Goal: Check status: Check status

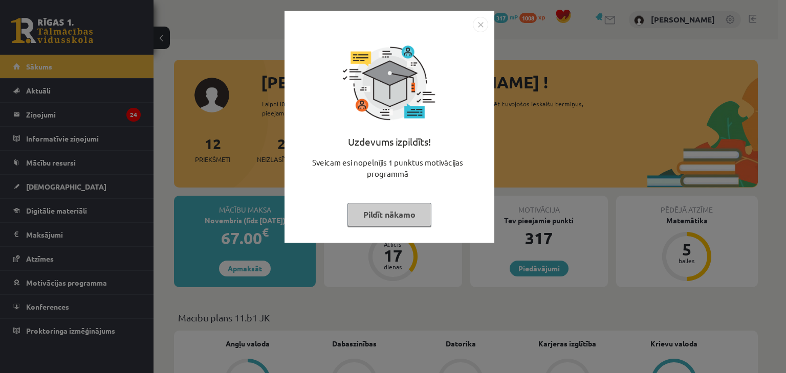
click at [478, 22] on img "Close" at bounding box center [480, 24] width 15 height 15
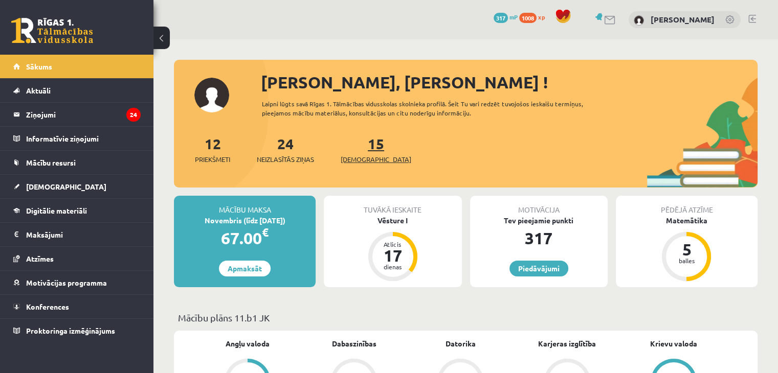
click at [352, 142] on link "15 Ieskaites" at bounding box center [376, 150] width 71 height 30
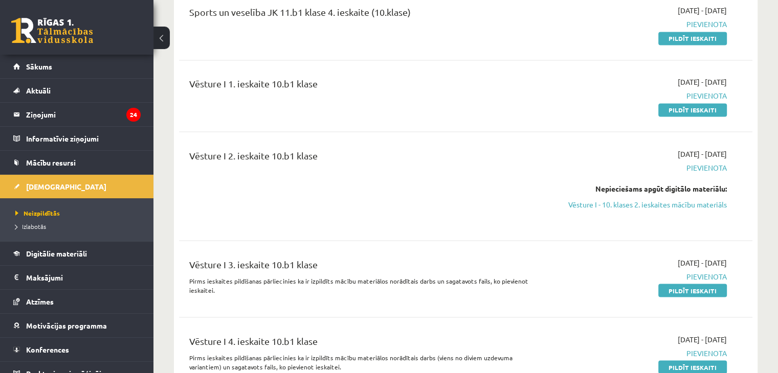
scroll to position [1637, 0]
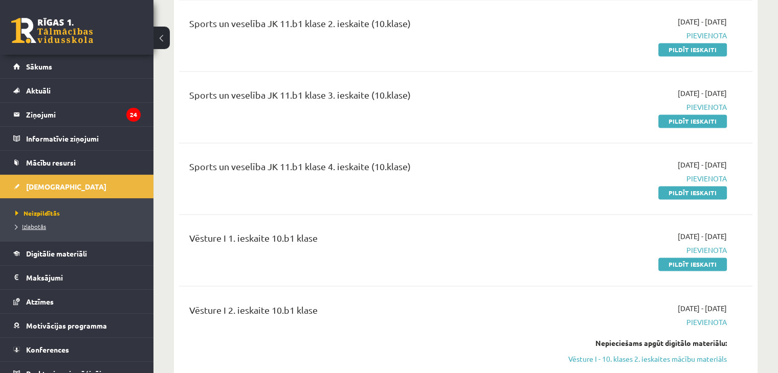
click at [49, 224] on link "Izlabotās" at bounding box center [79, 226] width 128 height 9
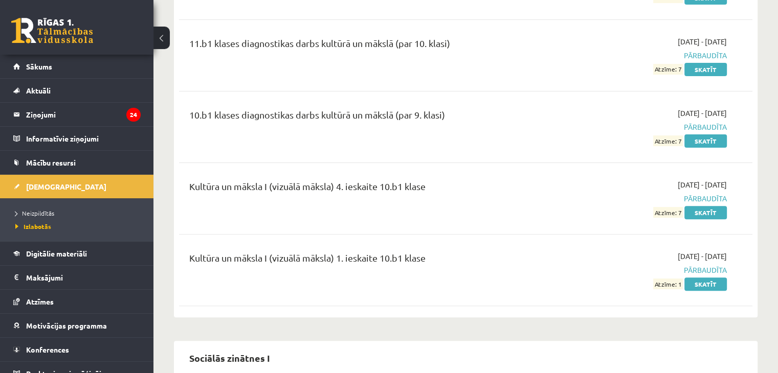
scroll to position [409, 0]
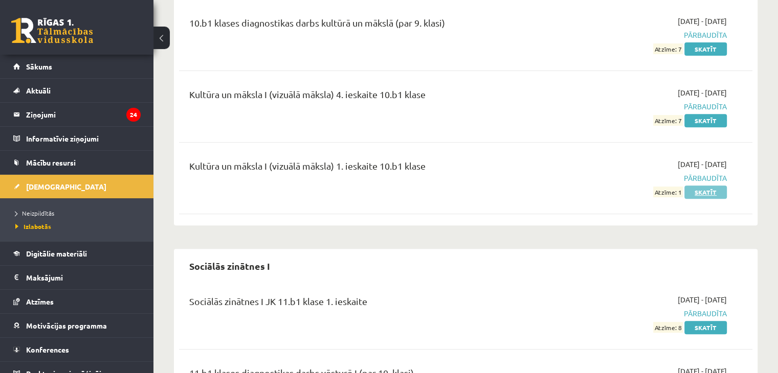
click at [719, 190] on link "Skatīt" at bounding box center [706, 192] width 42 height 13
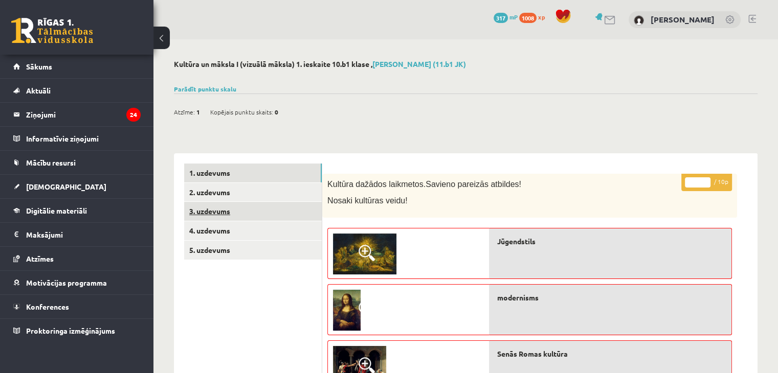
click at [218, 211] on link "3. uzdevums" at bounding box center [253, 211] width 138 height 19
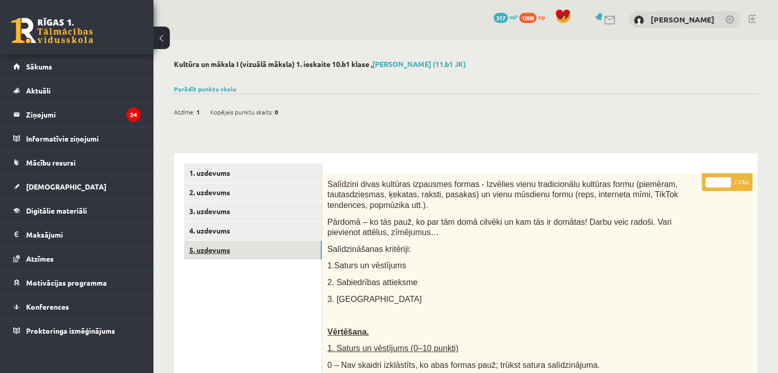
click at [225, 241] on link "5. uzdevums" at bounding box center [253, 250] width 138 height 19
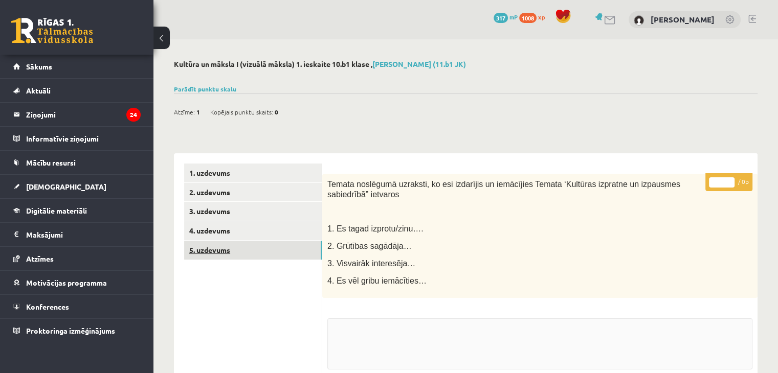
click at [225, 256] on link "5. uzdevums" at bounding box center [253, 250] width 138 height 19
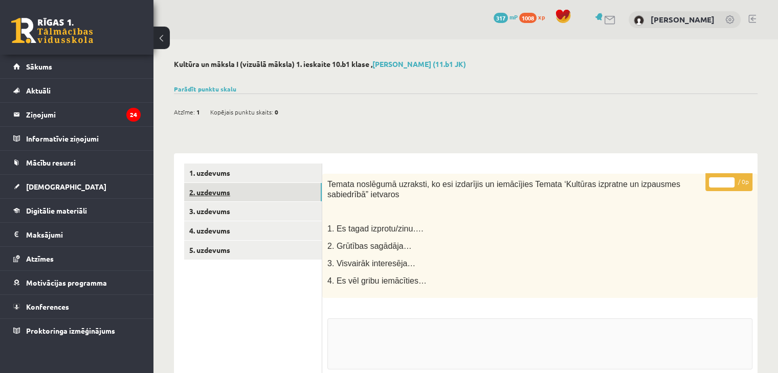
click at [231, 193] on link "2. uzdevums" at bounding box center [253, 192] width 138 height 19
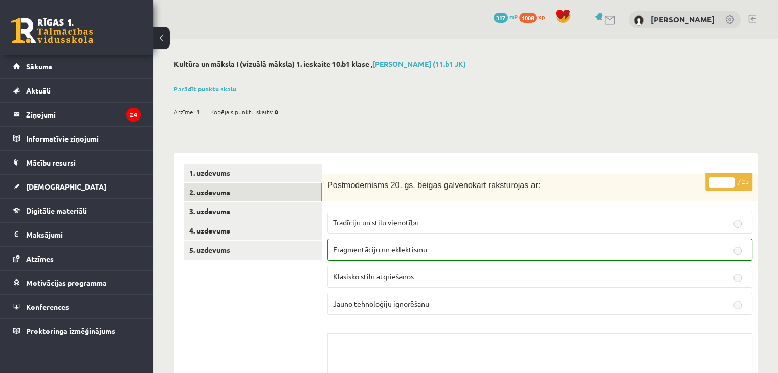
click at [237, 183] on link "2. uzdevums" at bounding box center [253, 192] width 138 height 19
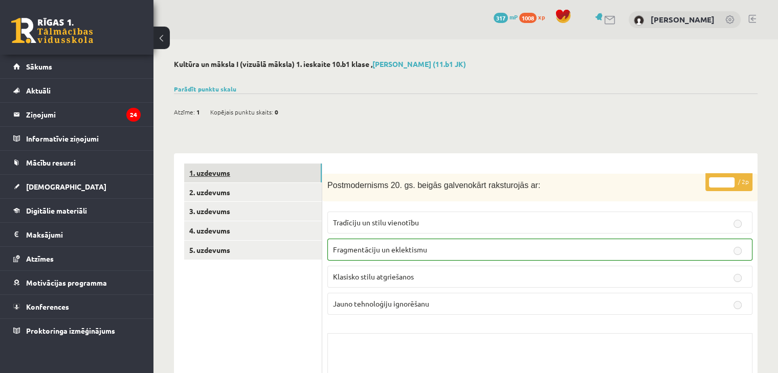
click at [236, 179] on link "1. uzdevums" at bounding box center [253, 173] width 138 height 19
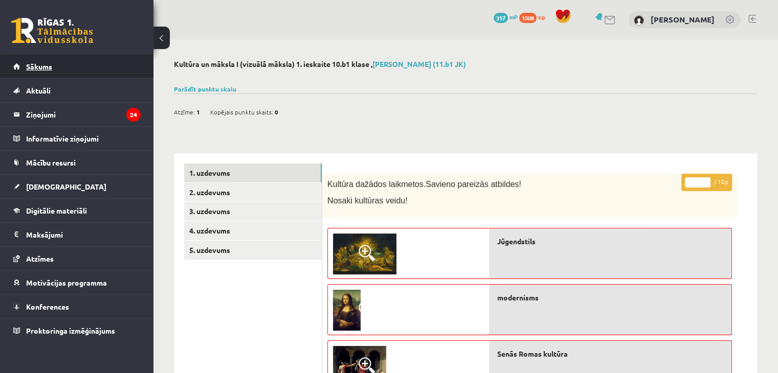
click at [58, 60] on link "Sākums" at bounding box center [76, 67] width 127 height 24
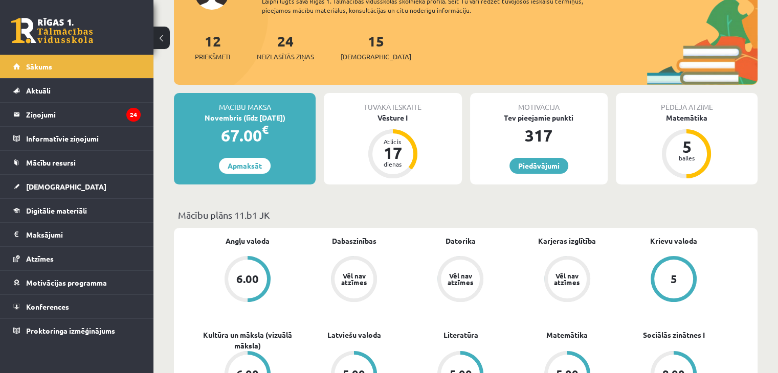
scroll to position [102, 0]
